Goal: Task Accomplishment & Management: Manage account settings

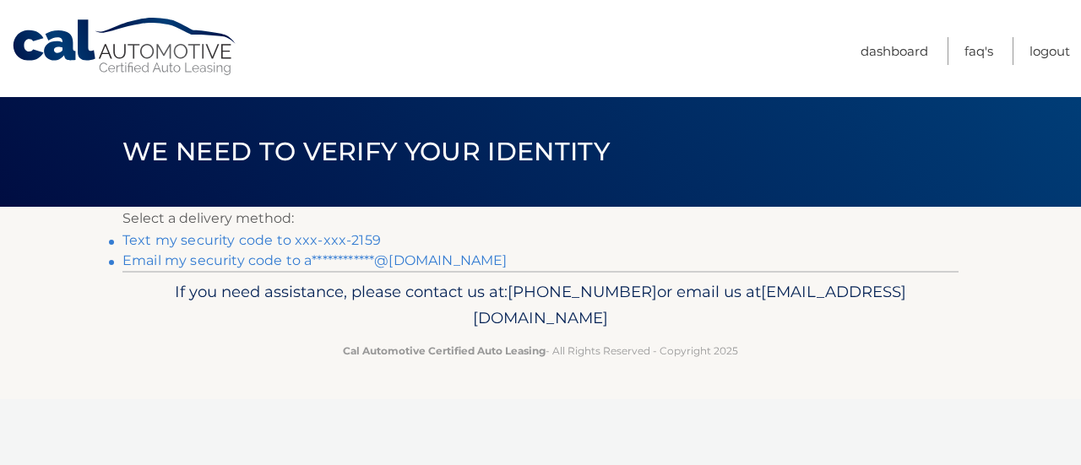
click at [356, 232] on link "Text my security code to xxx-xxx-2159" at bounding box center [251, 240] width 258 height 16
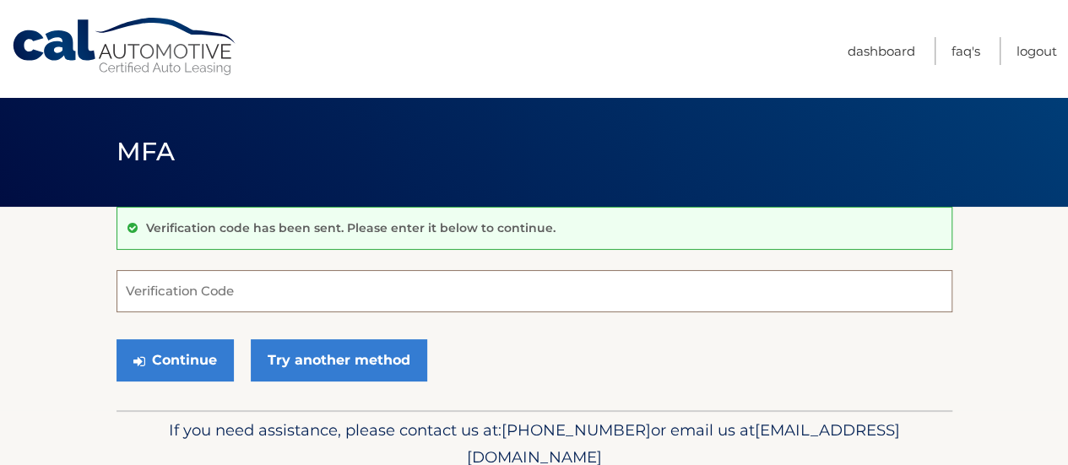
click at [173, 286] on input "Verification Code" at bounding box center [535, 291] width 836 height 42
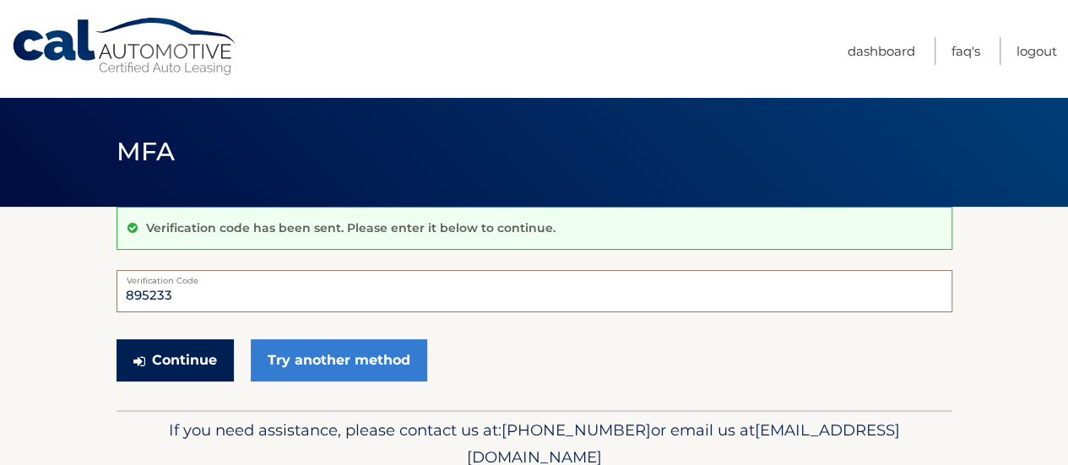
type input "895233"
click at [187, 364] on button "Continue" at bounding box center [175, 360] width 117 height 42
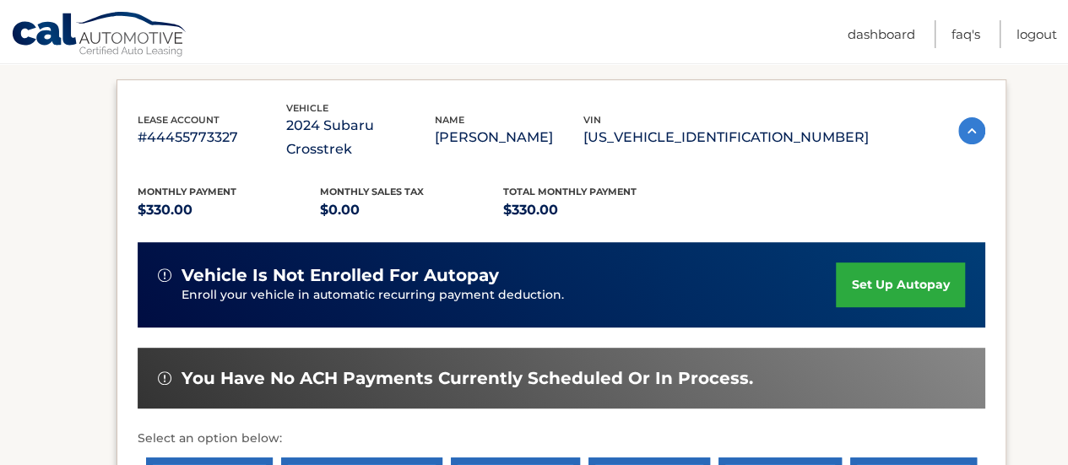
scroll to position [273, 0]
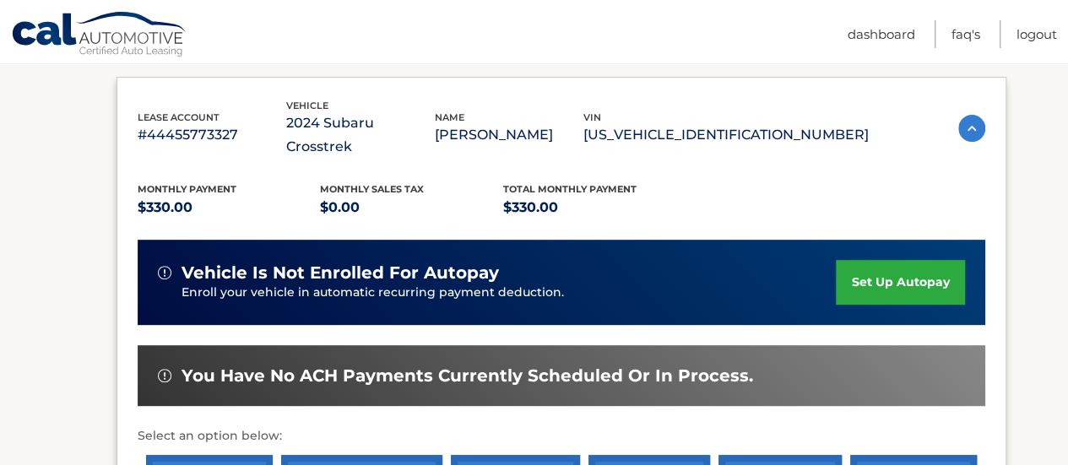
drag, startPoint x: 0, startPoint y: 0, endPoint x: 44, endPoint y: 327, distance: 329.7
click at [44, 327] on section "my vehicles Add a new lease lease account #44455773327 vehicle 2024 Subaru Cros…" at bounding box center [534, 290] width 1068 height 712
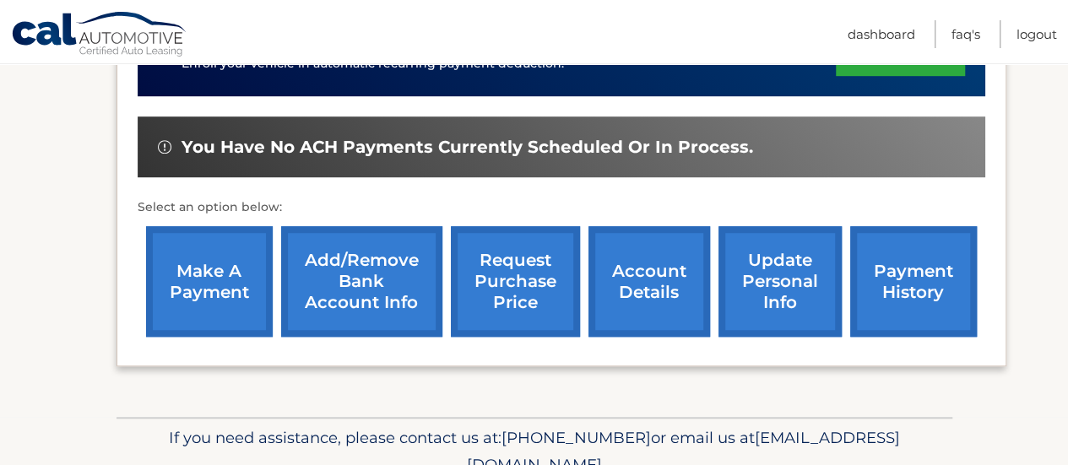
scroll to position [502, 0]
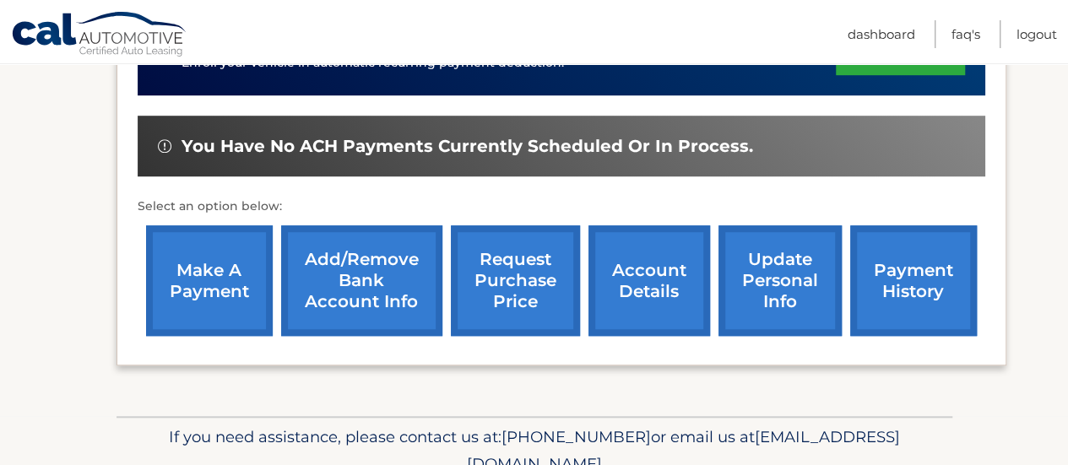
click at [177, 259] on link "make a payment" at bounding box center [209, 280] width 127 height 111
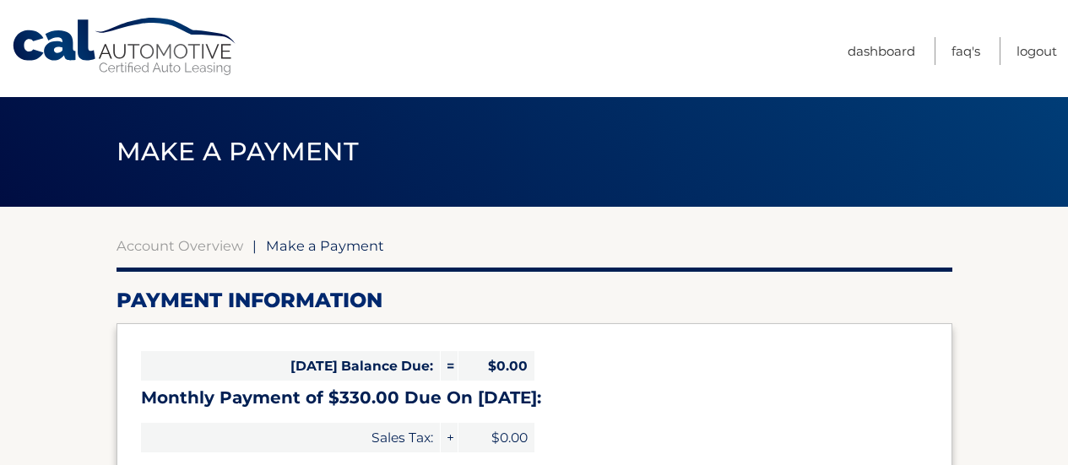
select select "N2NmN2U1YzMtODI3OC00MmQ3LTkzMDgtMWZkY2ZlNjQwODIz"
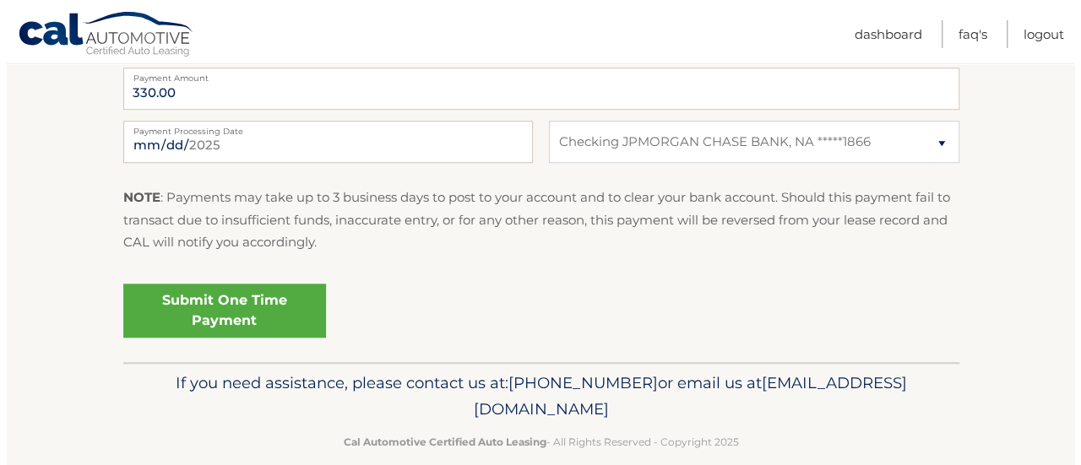
scroll to position [740, 0]
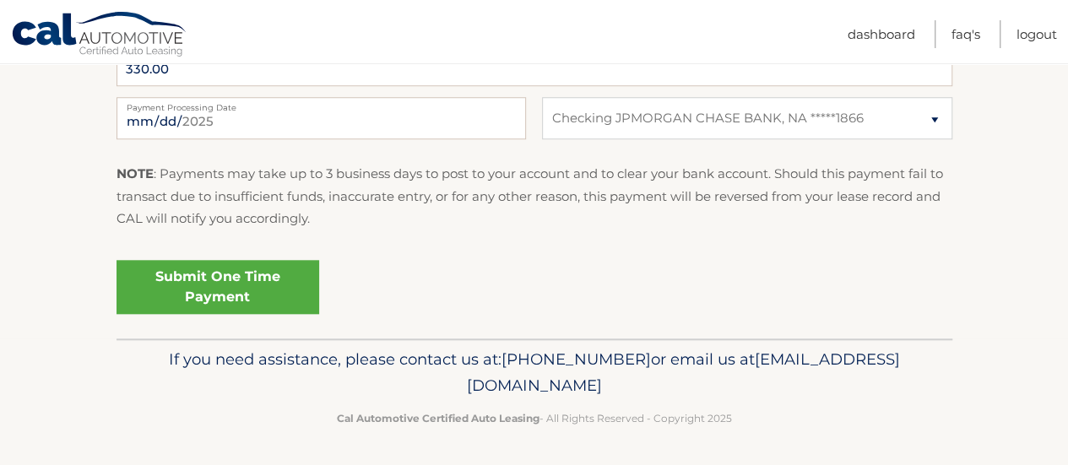
click at [214, 270] on link "Submit One Time Payment" at bounding box center [218, 287] width 203 height 54
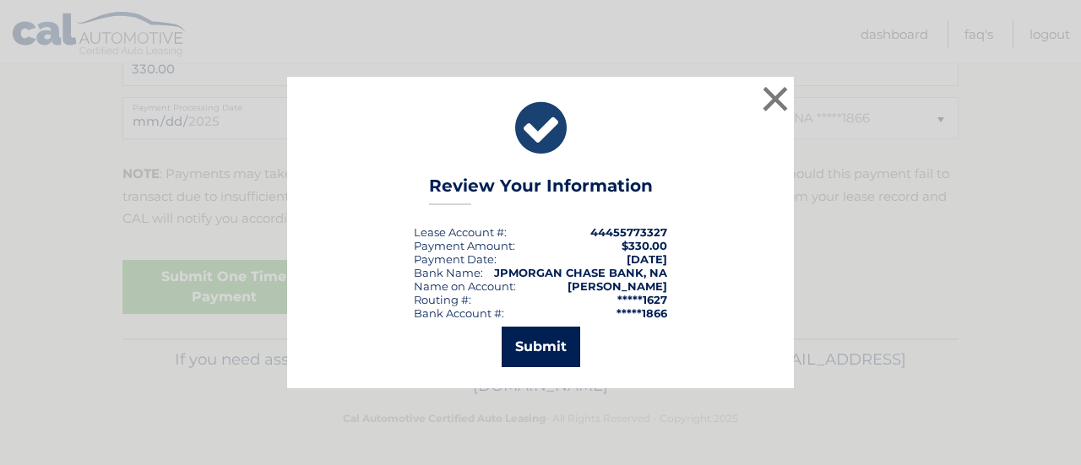
click at [538, 340] on button "Submit" at bounding box center [541, 347] width 79 height 41
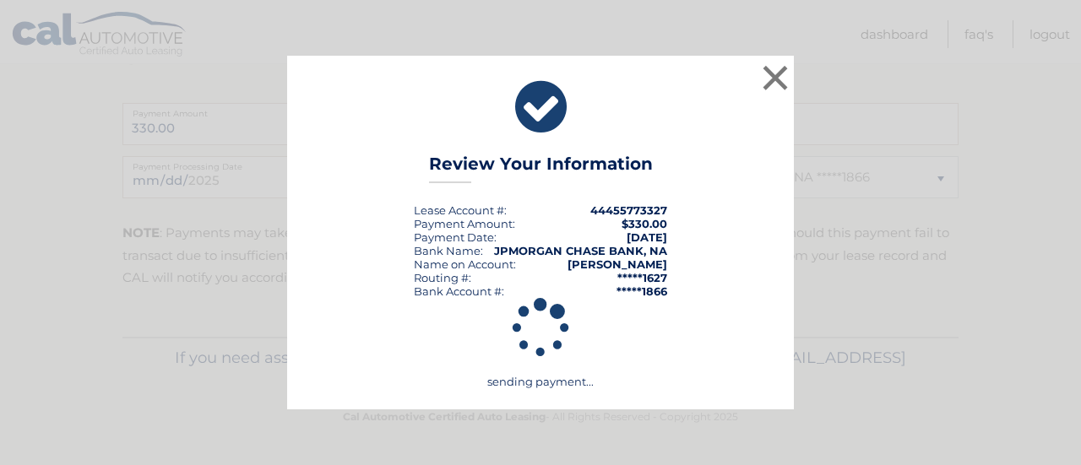
scroll to position [679, 0]
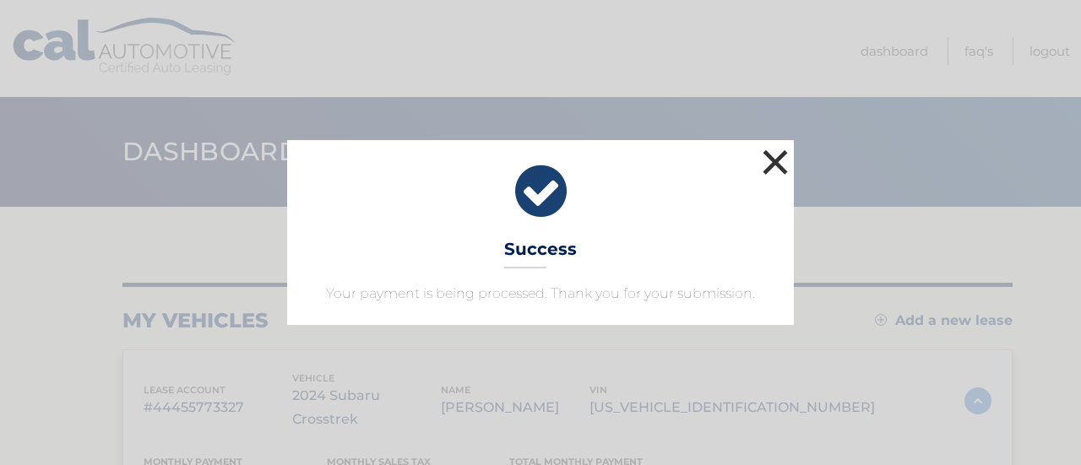
click at [772, 146] on button "×" at bounding box center [775, 162] width 34 height 34
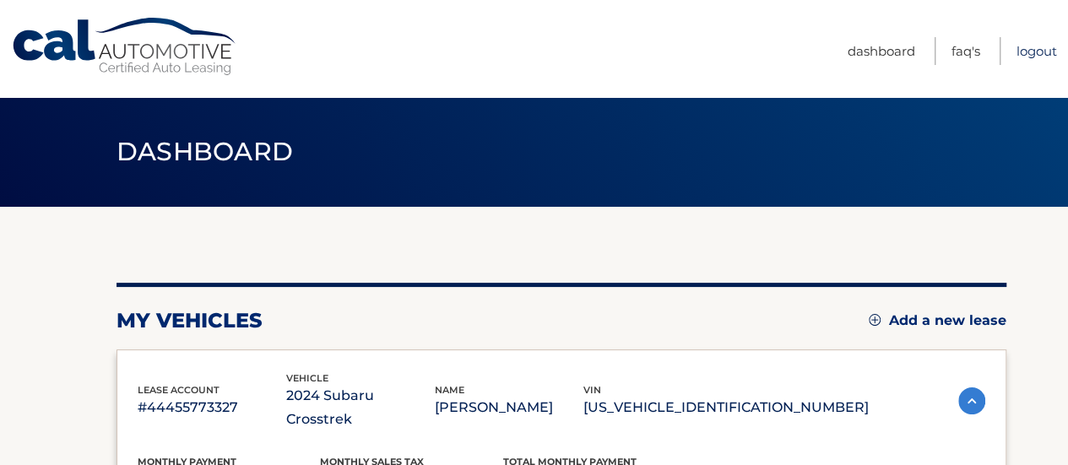
click at [1030, 48] on link "Logout" at bounding box center [1037, 51] width 41 height 28
